Goal: Find specific page/section: Find specific page/section

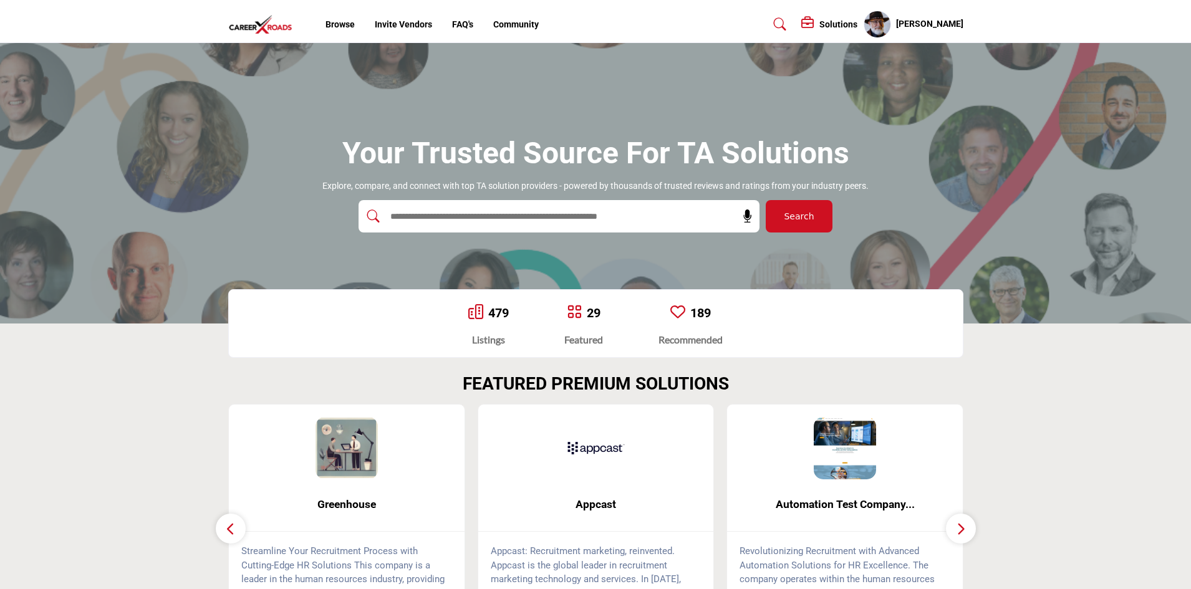
click at [652, 222] on input "text" at bounding box center [531, 216] width 297 height 19
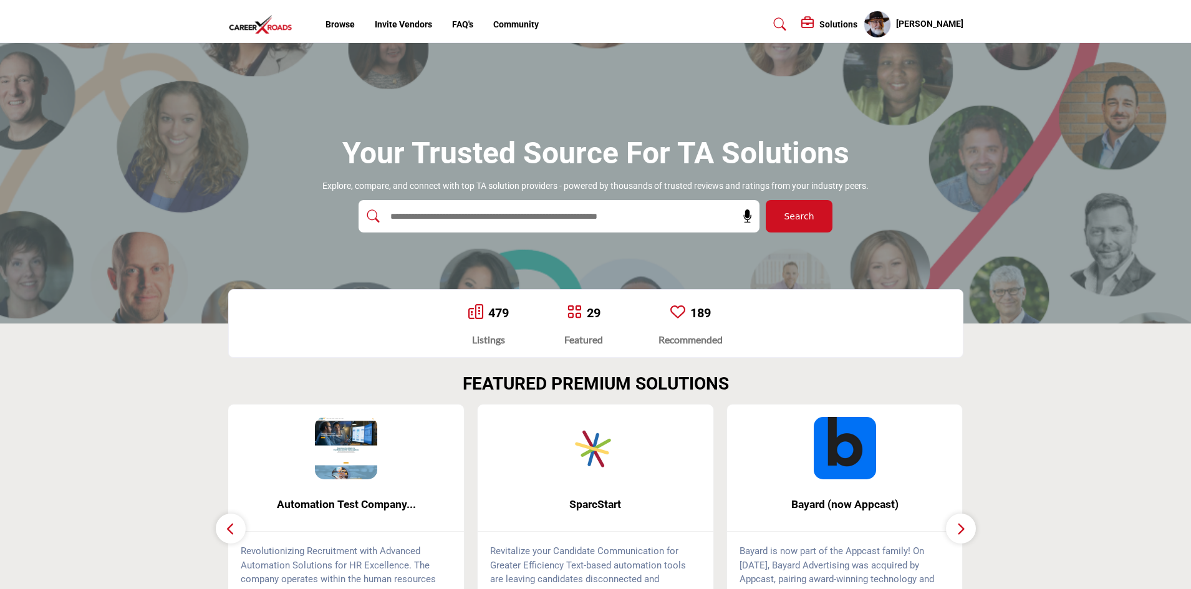
click at [783, 22] on icon at bounding box center [780, 24] width 12 height 12
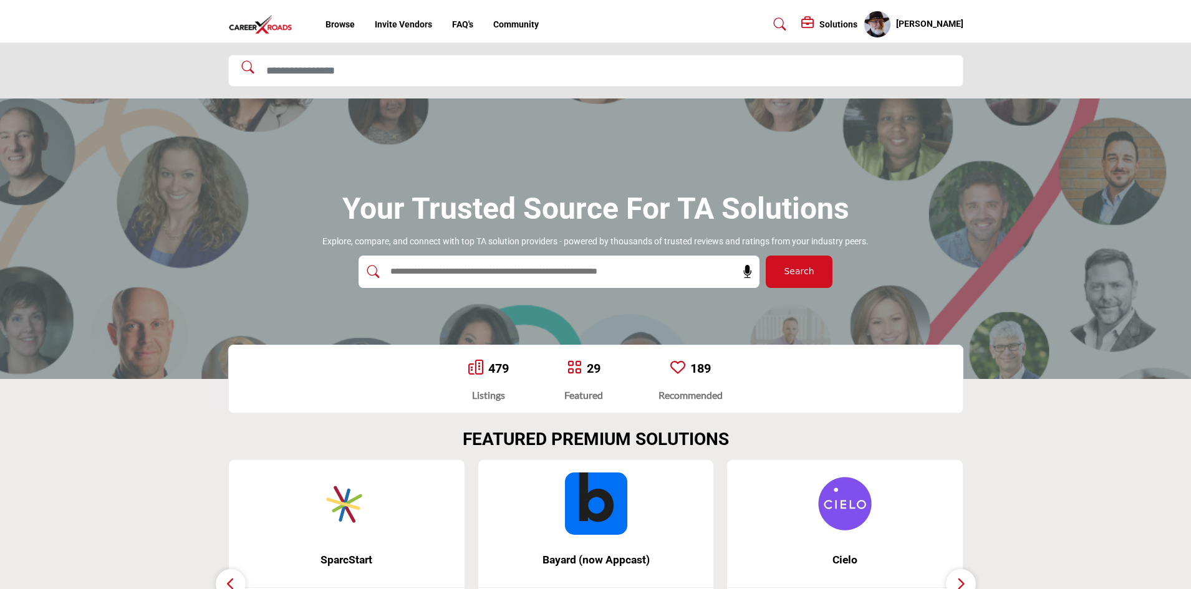
click at [570, 264] on input "text" at bounding box center [531, 272] width 297 height 19
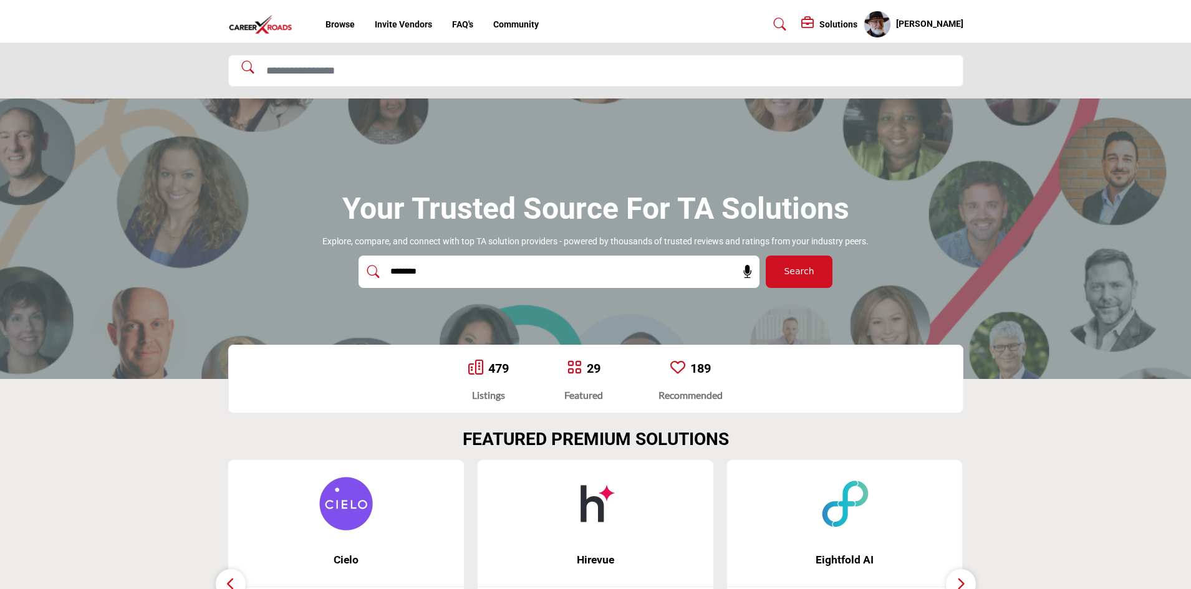
type input "********"
click at [790, 269] on span "Search" at bounding box center [799, 271] width 30 height 13
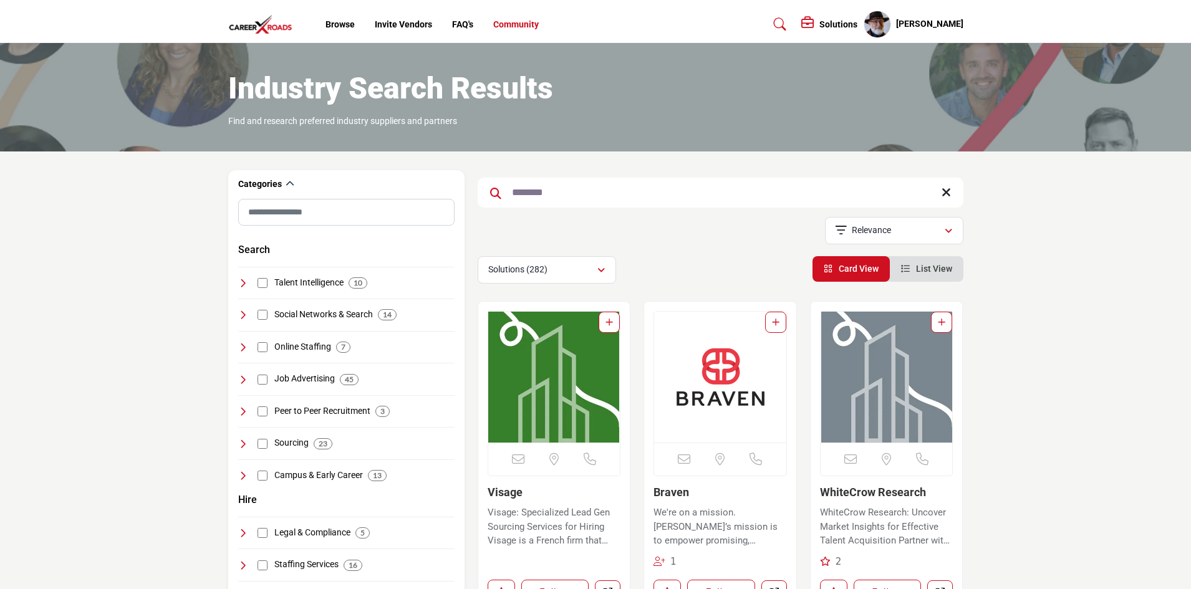
click at [503, 22] on link "Community" at bounding box center [516, 24] width 46 height 10
click at [891, 26] on profile-featured-fbdf0c27-536b-4d0b-91cf-4cebd97befbf "Show hide supplier dropdown" at bounding box center [877, 24] width 27 height 27
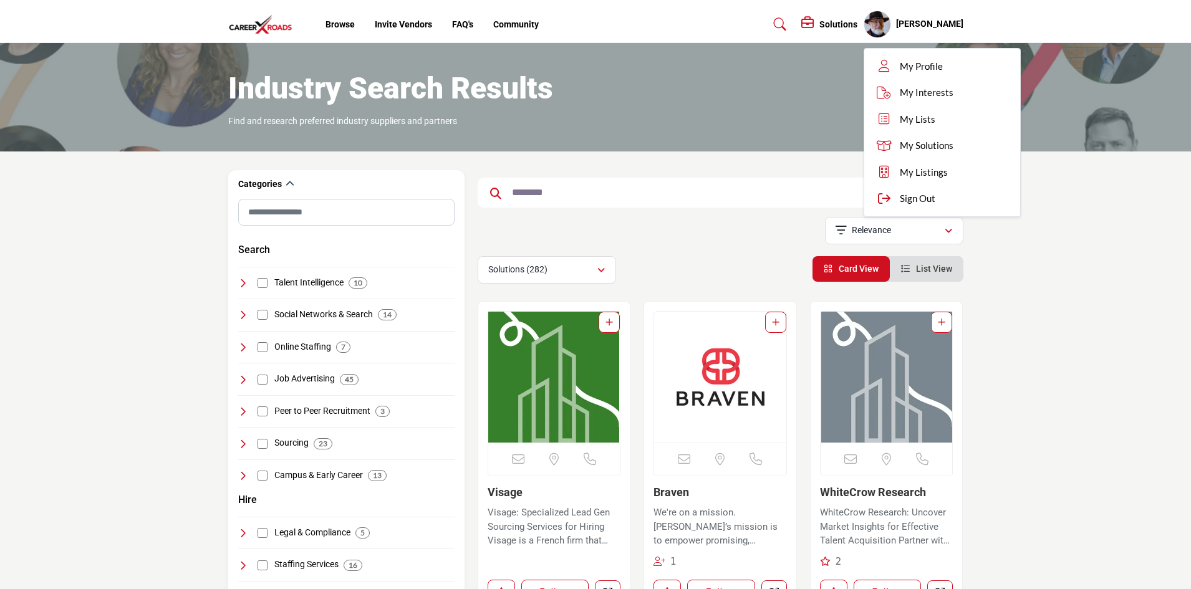
click at [891, 26] on profile-featured-fbdf0c27-536b-4d0b-91cf-4cebd97befbf "Show hide supplier dropdown" at bounding box center [877, 24] width 27 height 27
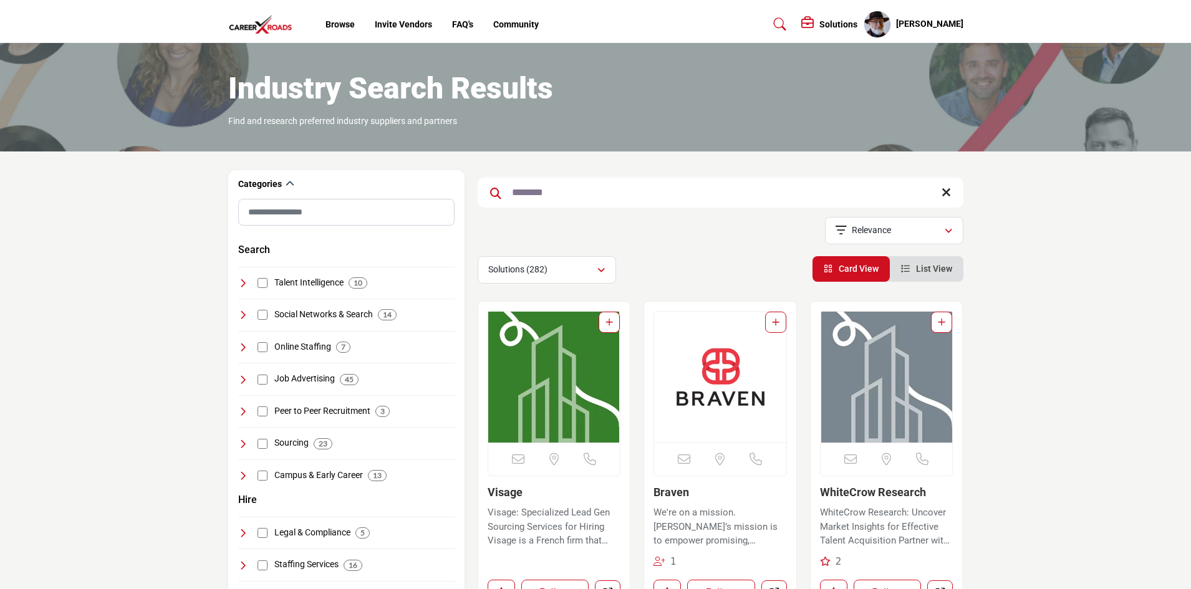
click at [891, 25] on profile-featured-fbdf0c27-536b-4d0b-91cf-4cebd97befbf "Show hide supplier dropdown" at bounding box center [877, 24] width 27 height 27
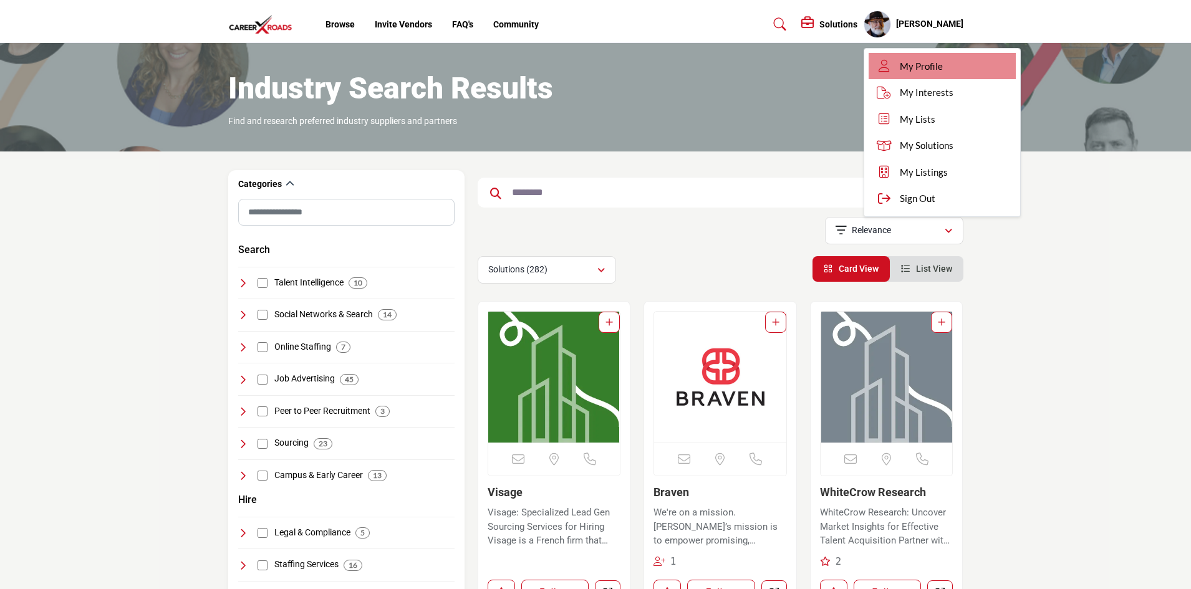
click at [927, 67] on span "My Profile" at bounding box center [921, 66] width 43 height 14
